Goal: Task Accomplishment & Management: Manage account settings

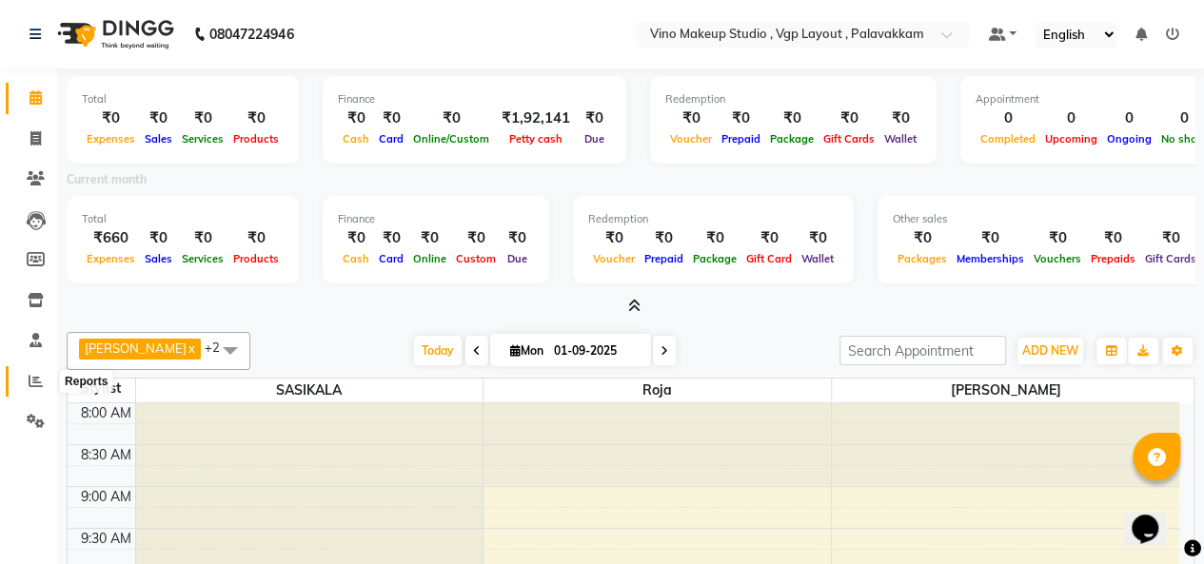
click at [38, 377] on icon at bounding box center [36, 381] width 14 height 14
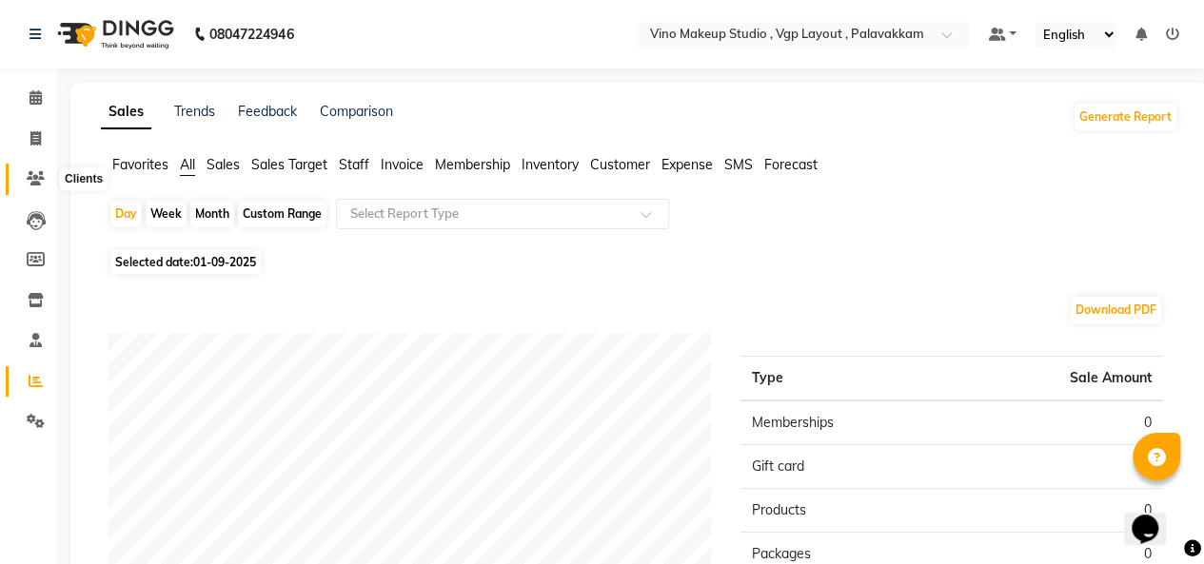
click at [38, 182] on icon at bounding box center [36, 178] width 18 height 14
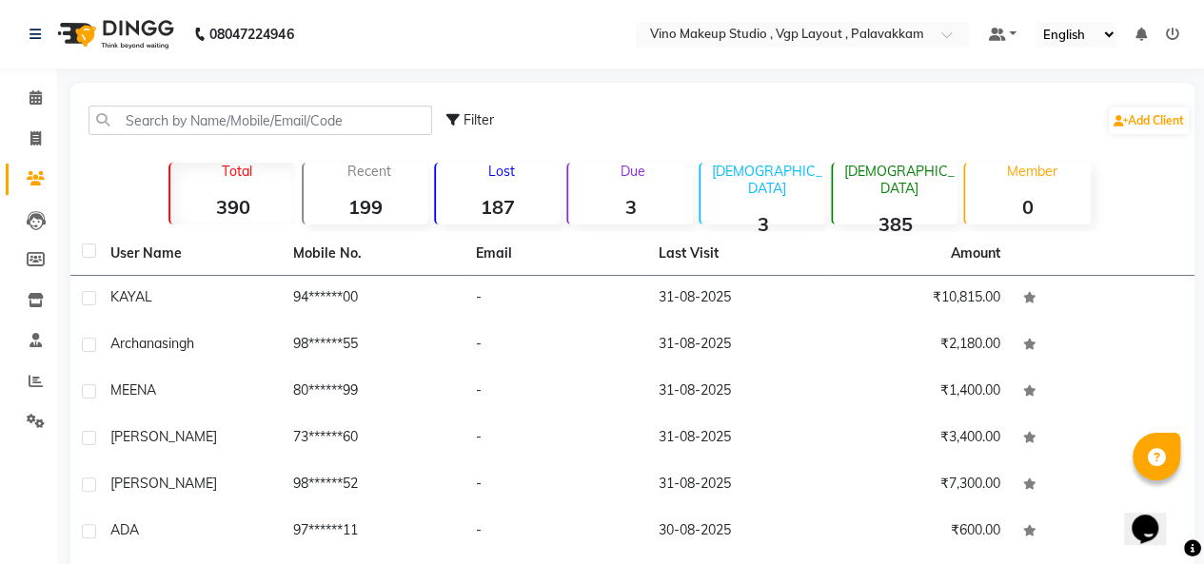
scroll to position [259, 0]
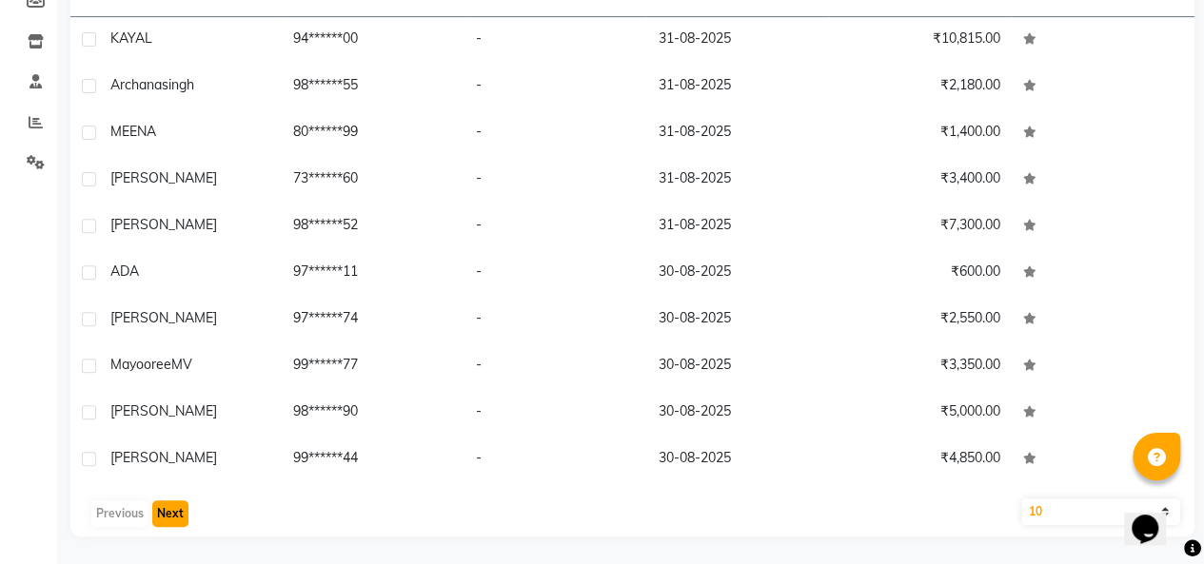
click at [169, 506] on button "Next" at bounding box center [170, 513] width 36 height 27
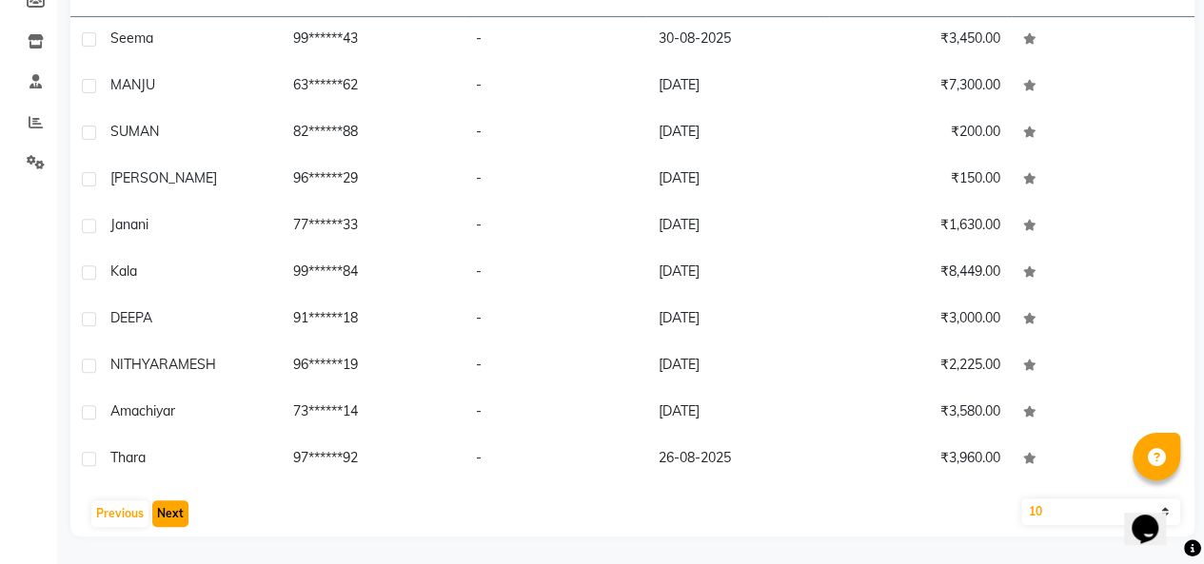
click at [169, 506] on button "Next" at bounding box center [170, 513] width 36 height 27
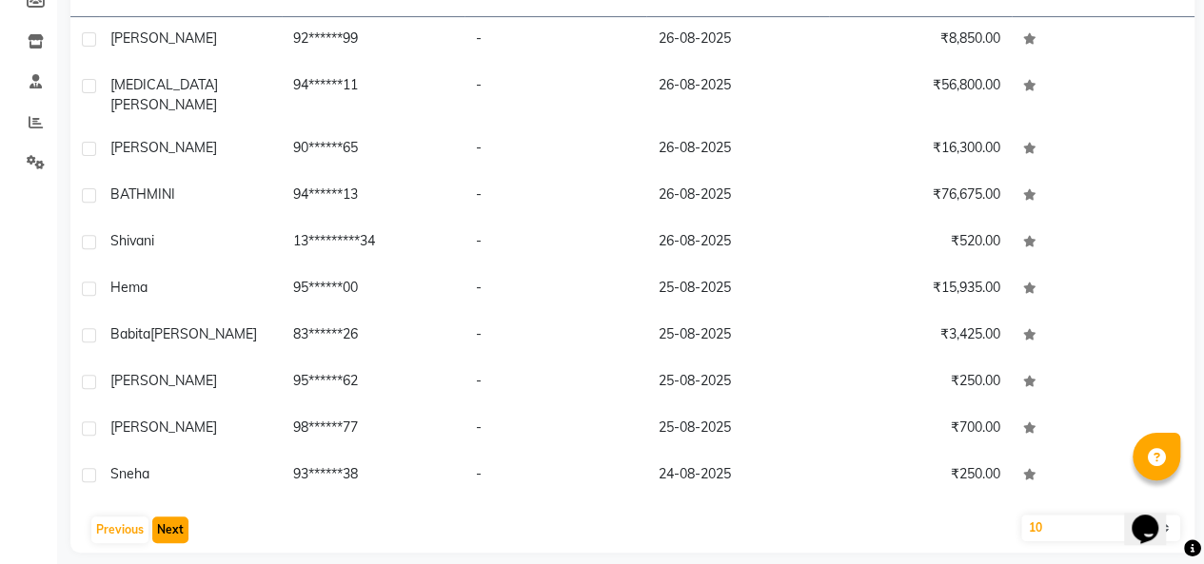
click at [169, 517] on button "Next" at bounding box center [170, 530] width 36 height 27
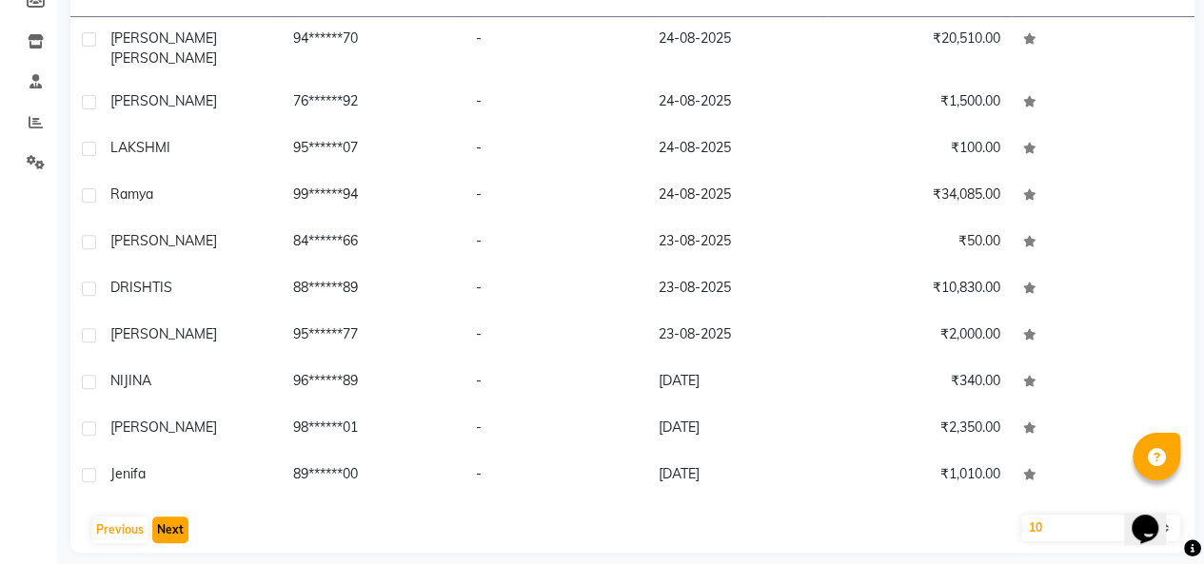
click at [171, 521] on button "Next" at bounding box center [170, 530] width 36 height 27
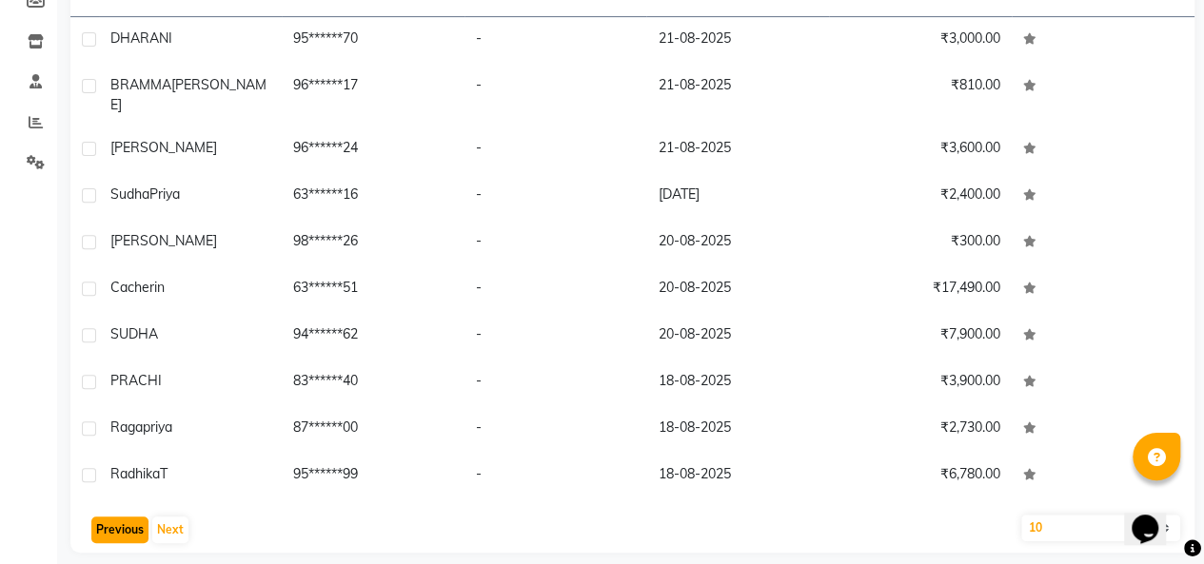
click at [108, 517] on button "Previous" at bounding box center [119, 530] width 57 height 27
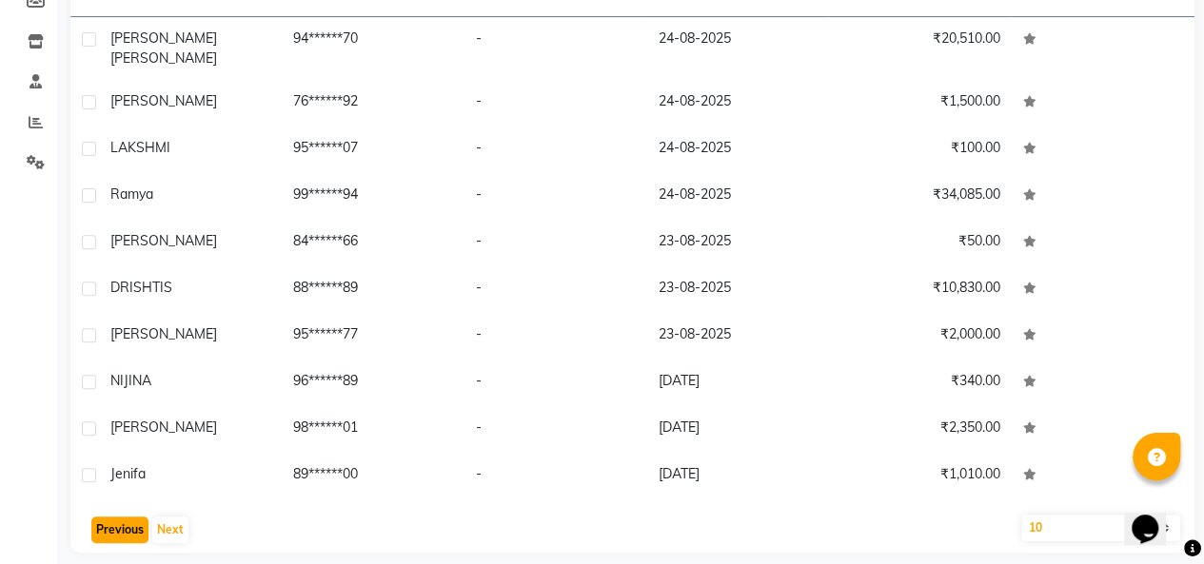
click at [108, 517] on button "Previous" at bounding box center [119, 530] width 57 height 27
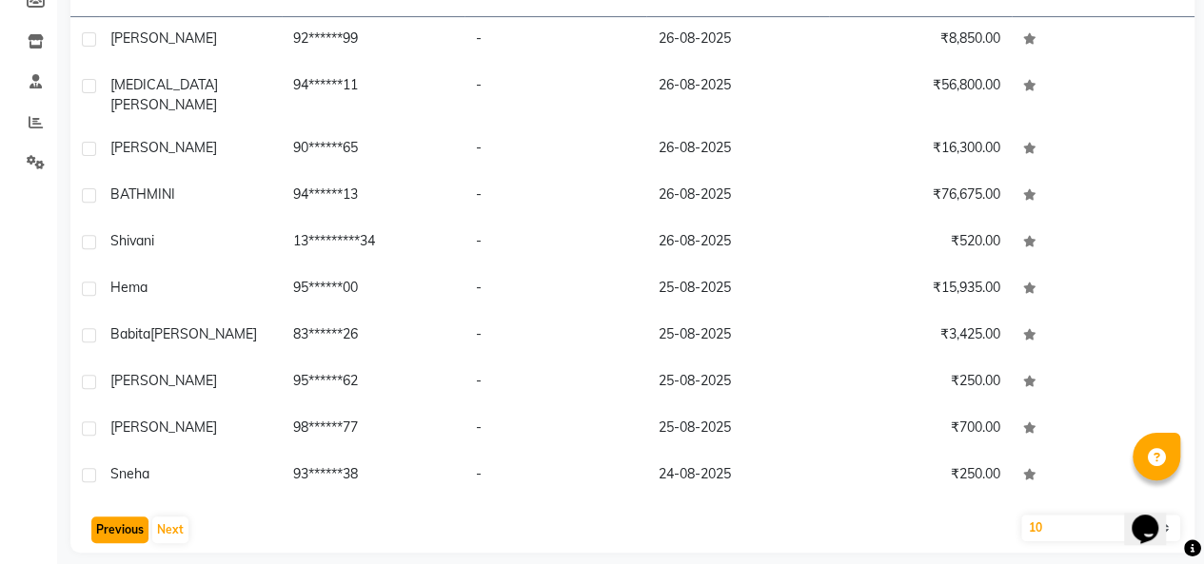
click at [108, 517] on button "Previous" at bounding box center [119, 530] width 57 height 27
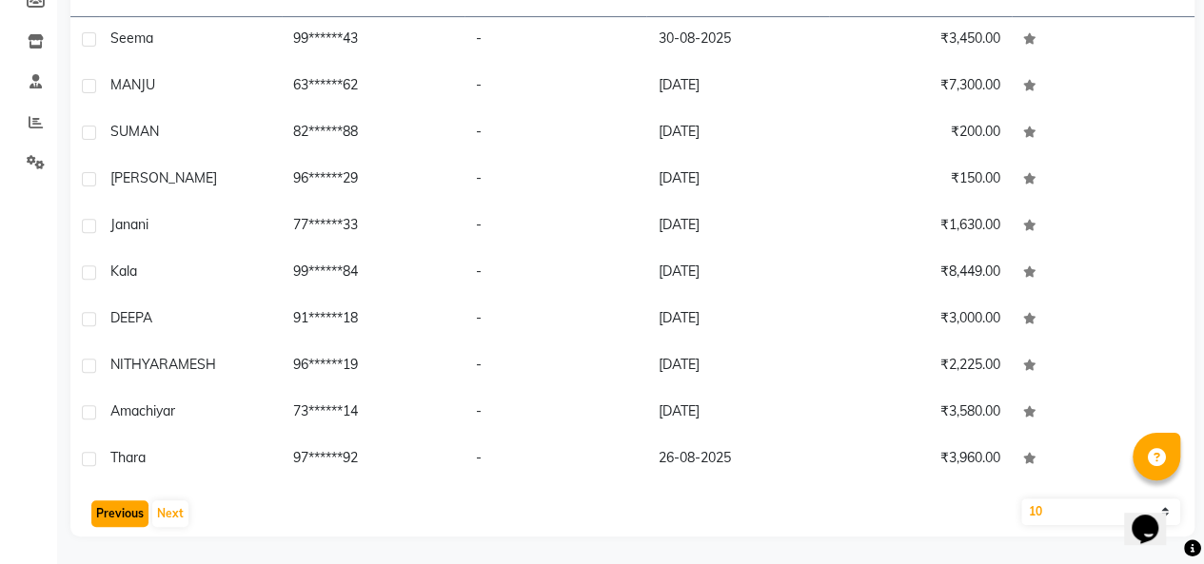
click at [122, 516] on button "Previous" at bounding box center [119, 513] width 57 height 27
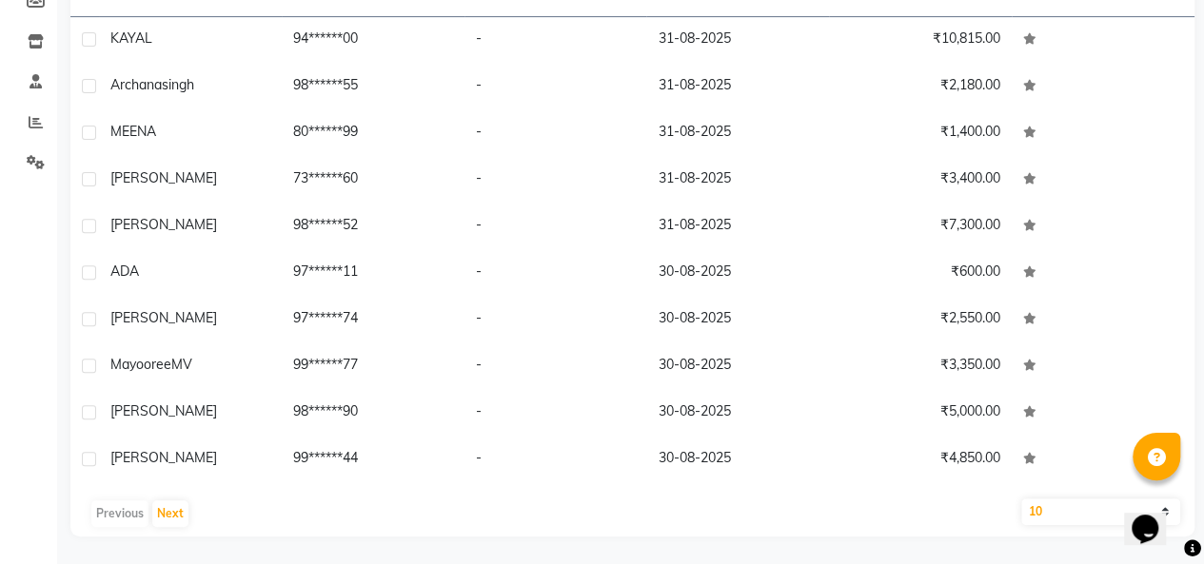
scroll to position [0, 0]
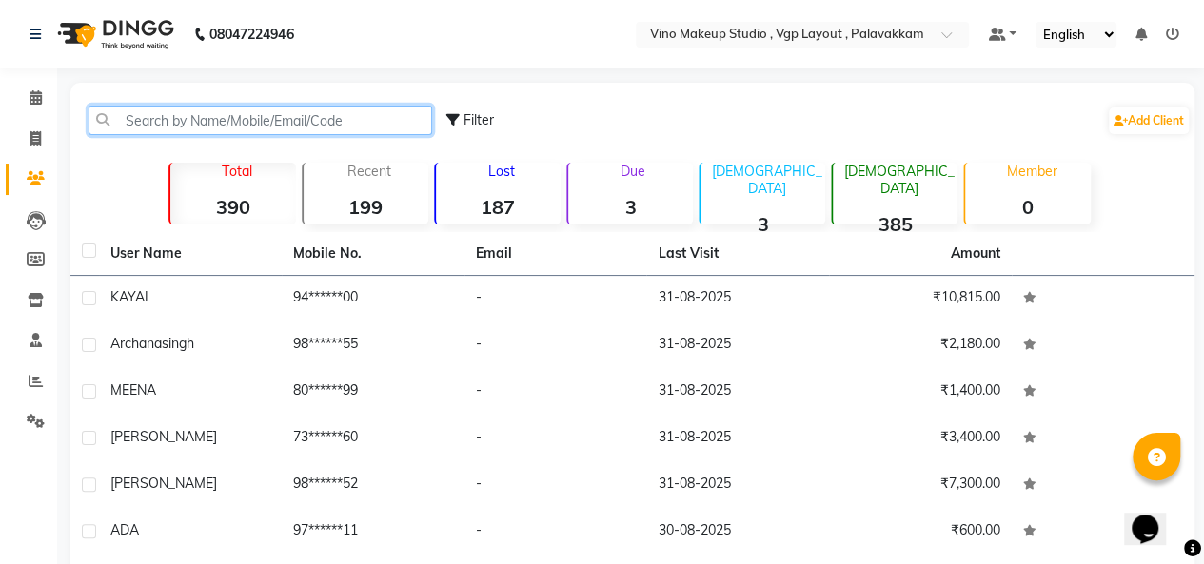
click at [358, 126] on input "text" at bounding box center [259, 120] width 343 height 29
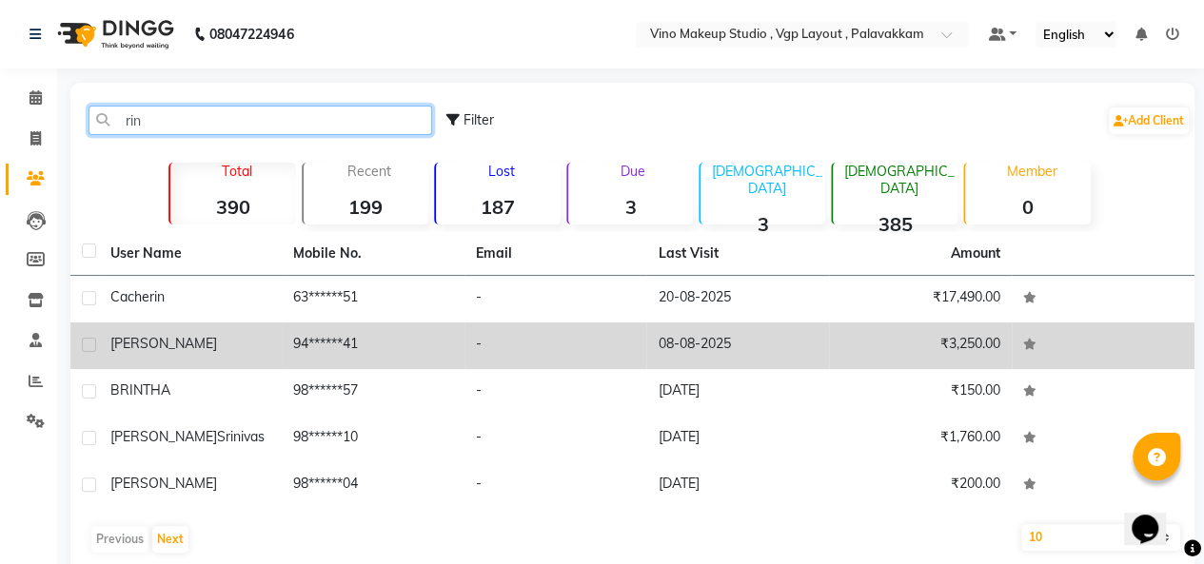
type input "rin"
click at [363, 342] on td "94******41" at bounding box center [373, 346] width 183 height 47
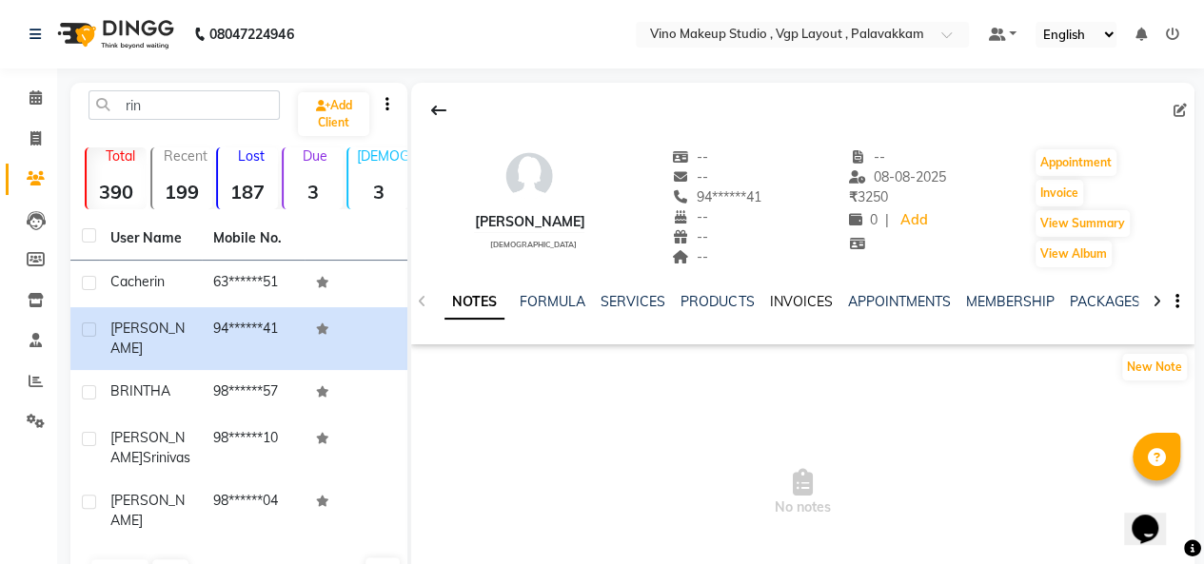
click at [781, 299] on link "INVOICES" at bounding box center [800, 301] width 63 height 17
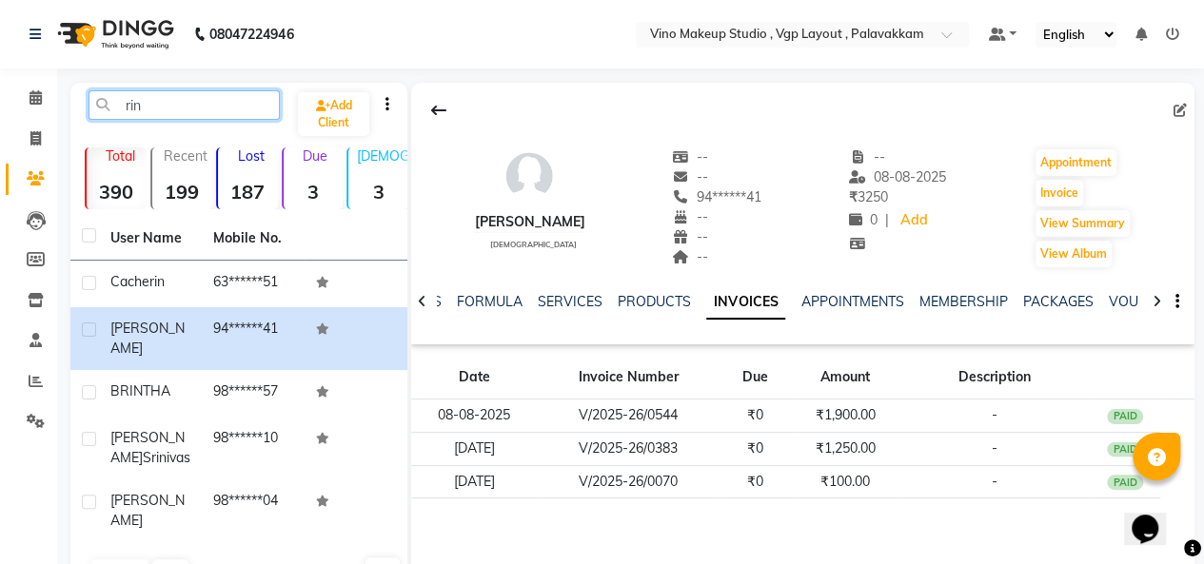
click at [182, 107] on input "rin" at bounding box center [183, 104] width 191 height 29
click at [530, 305] on ul "NOTES FORMULA SERVICES PRODUCTS INVOICES APPOINTMENTS MEMBERSHIP PACKAGES VOUCH…" at bounding box center [1002, 302] width 1207 height 20
click at [552, 298] on link "SERVICES" at bounding box center [570, 301] width 65 height 17
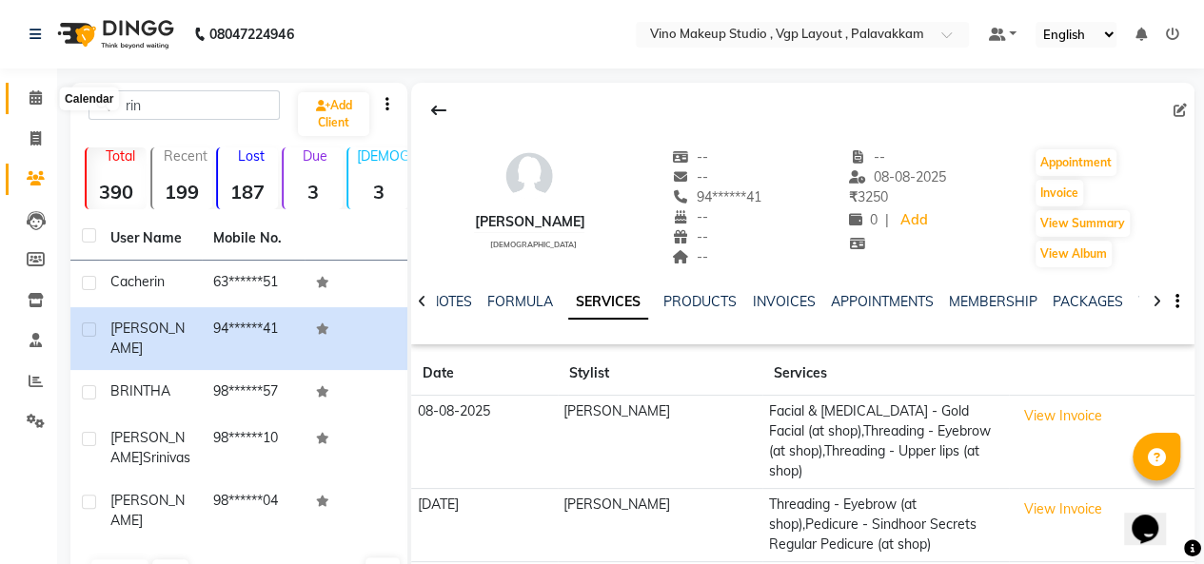
click at [32, 94] on icon at bounding box center [35, 97] width 12 height 14
